Goal: Information Seeking & Learning: Check status

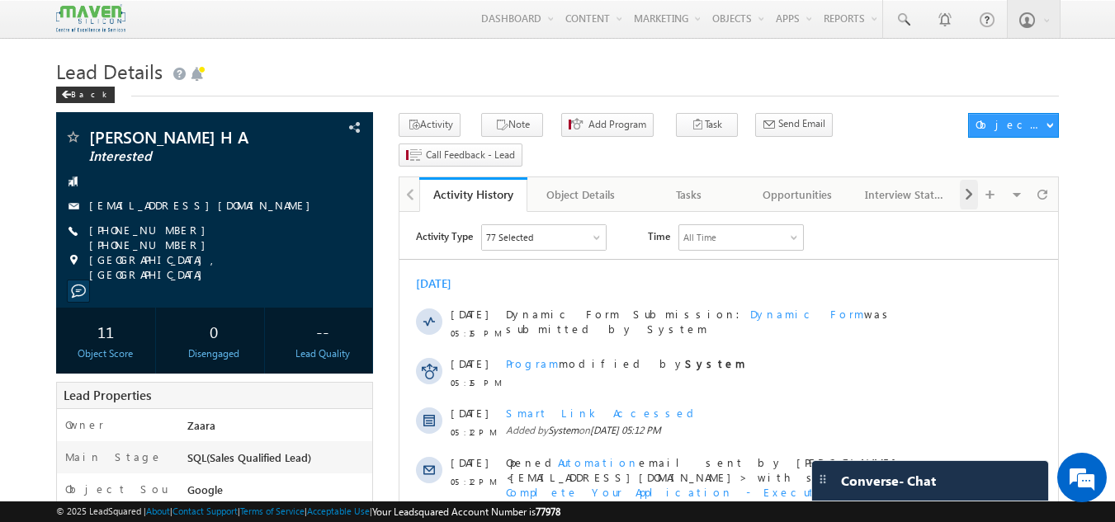
click at [974, 180] on div at bounding box center [969, 195] width 18 height 30
click at [972, 180] on span at bounding box center [969, 195] width 10 height 30
click at [778, 185] on div "Documents" at bounding box center [797, 195] width 80 height 20
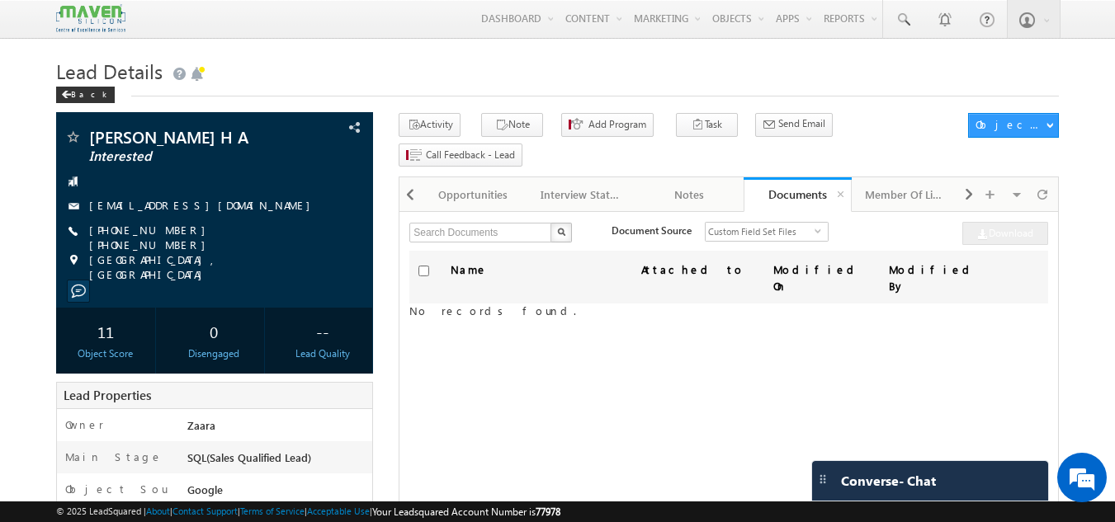
click at [778, 177] on link "Documents" at bounding box center [798, 194] width 108 height 35
